Goal: Task Accomplishment & Management: Manage account settings

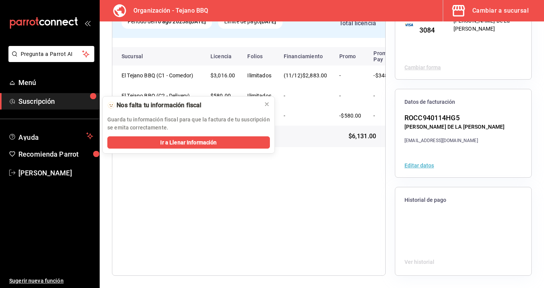
scroll to position [75, 0]
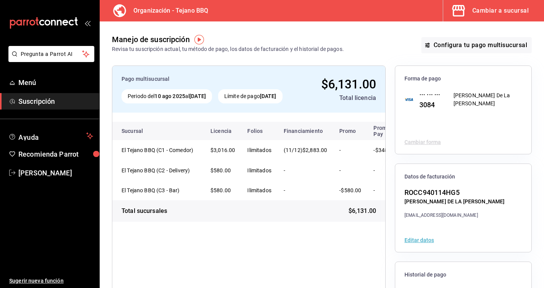
click at [492, 4] on button "Cambiar a sucursal" at bounding box center [490, 10] width 95 height 21
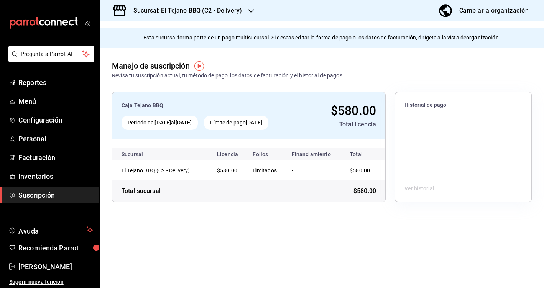
click at [190, 12] on h3 "Sucursal: El Tejano BBQ (C2 - Delivery)" at bounding box center [184, 10] width 115 height 9
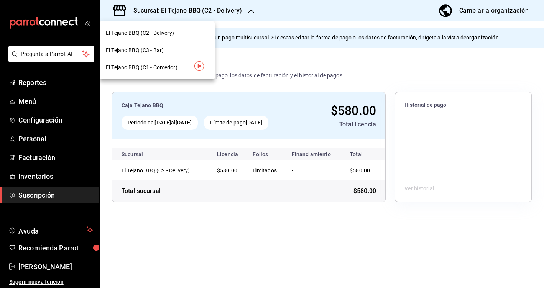
click at [179, 74] on div "El Tejano BBQ (C1 - Comedor)" at bounding box center [157, 67] width 115 height 17
